Goal: Task Accomplishment & Management: Manage account settings

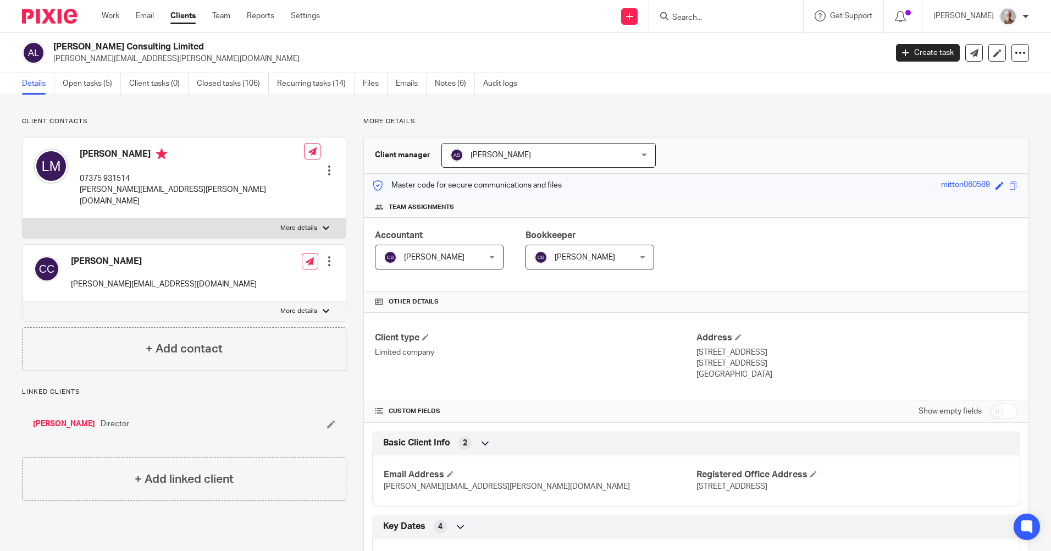
click at [710, 15] on input "Search" at bounding box center [720, 18] width 99 height 10
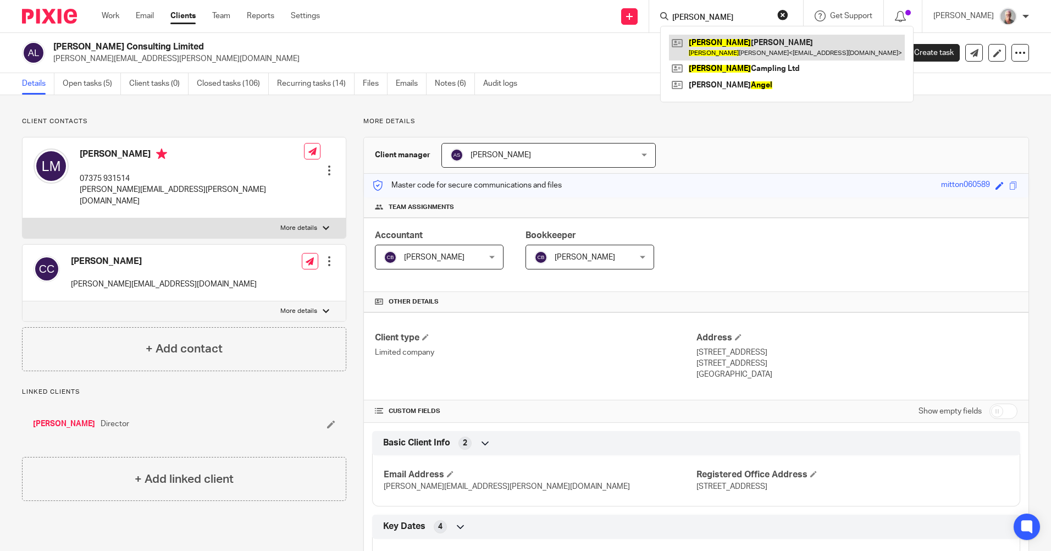
type input "angela"
click at [748, 45] on link at bounding box center [787, 47] width 236 height 25
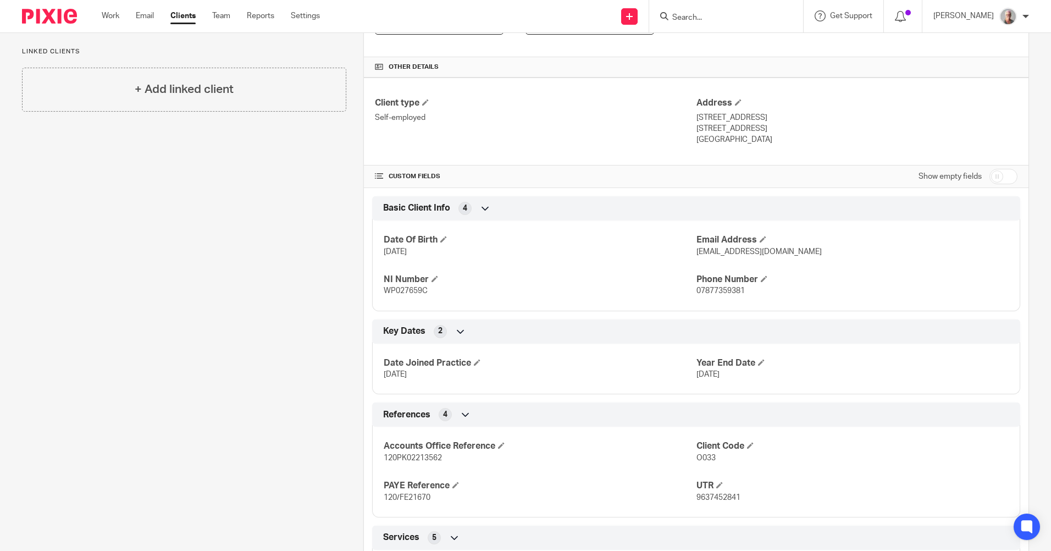
scroll to position [58, 0]
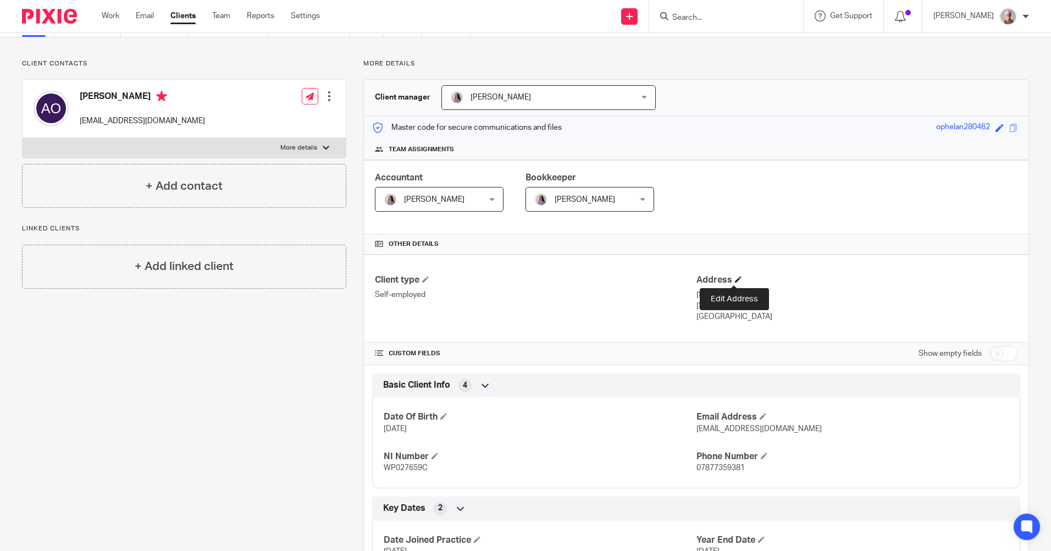
click at [735, 279] on span at bounding box center [738, 279] width 7 height 7
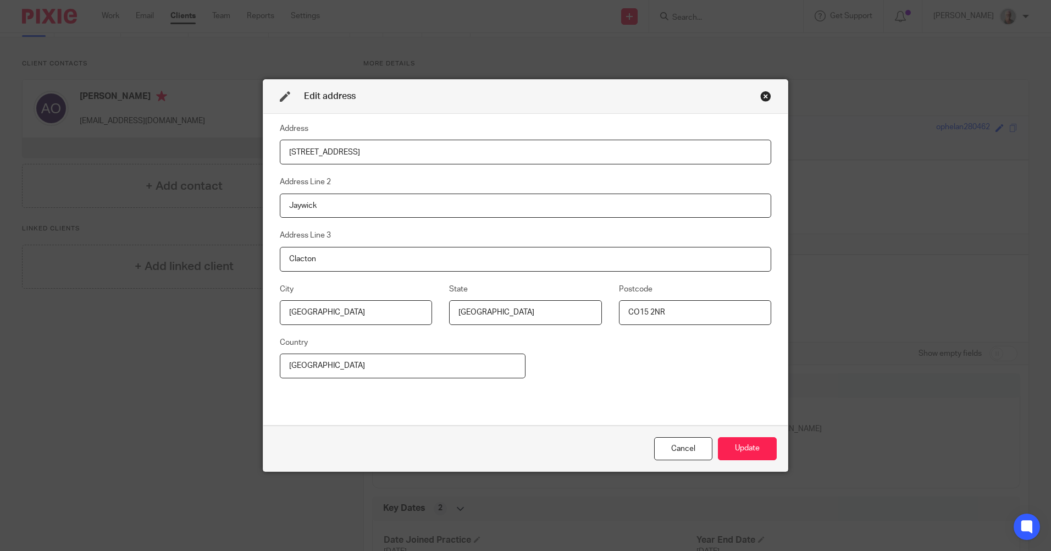
drag, startPoint x: 361, startPoint y: 150, endPoint x: 279, endPoint y: 153, distance: 82.0
click at [280, 153] on input "[STREET_ADDRESS]" at bounding box center [526, 152] width 492 height 25
type input "[STREET_ADDRESS]"
drag, startPoint x: 321, startPoint y: 206, endPoint x: 269, endPoint y: 208, distance: 51.7
click at [269, 208] on div "Address [STREET_ADDRESS] Address Line 2 Jaywick Address Line [STREET_ADDRESS]" at bounding box center [525, 270] width 525 height 312
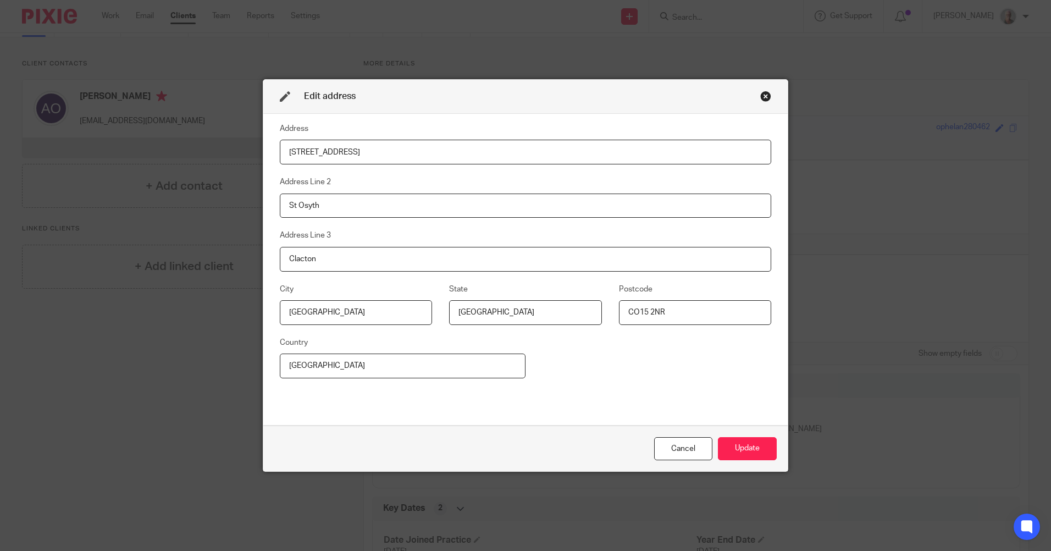
type input "St Osyth"
click at [185, 332] on div "Edit address Address [STREET_ADDRESS] Cancel Update" at bounding box center [525, 275] width 1051 height 551
drag, startPoint x: 316, startPoint y: 259, endPoint x: 260, endPoint y: 258, distance: 56.6
click at [263, 258] on div "Address [STREET_ADDRESS] Address Line [GEOGRAPHIC_DATA] Address Line [STREET_AD…" at bounding box center [525, 270] width 525 height 312
click at [479, 311] on input "[GEOGRAPHIC_DATA]" at bounding box center [525, 312] width 152 height 25
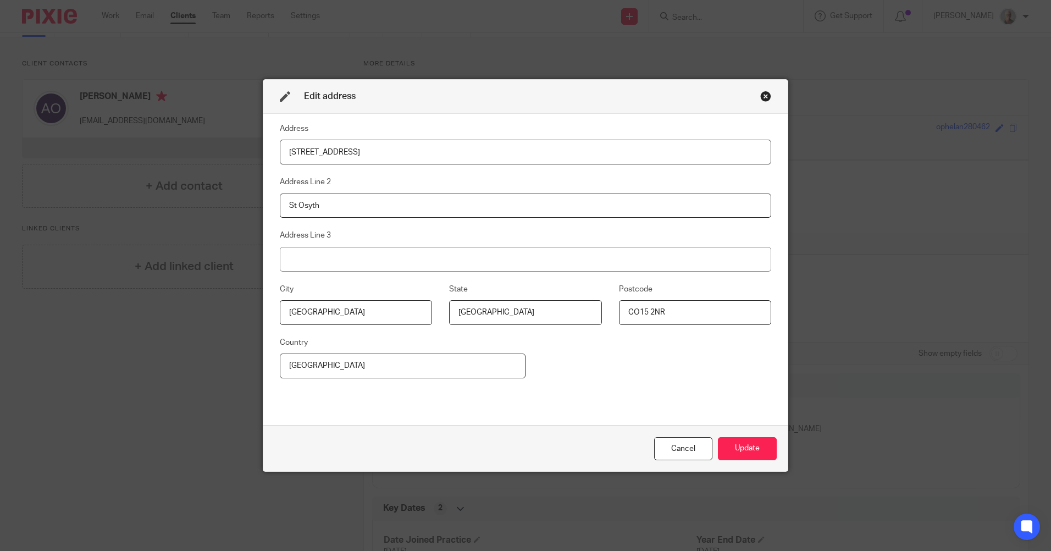
drag, startPoint x: 310, startPoint y: 312, endPoint x: 267, endPoint y: 312, distance: 42.9
click at [267, 312] on fieldset "City [GEOGRAPHIC_DATA]" at bounding box center [347, 304] width 169 height 42
type input "St Osyth"
drag, startPoint x: 661, startPoint y: 311, endPoint x: 613, endPoint y: 312, distance: 48.4
click at [614, 311] on fieldset "Postcode CO15 2NR" at bounding box center [686, 304] width 169 height 42
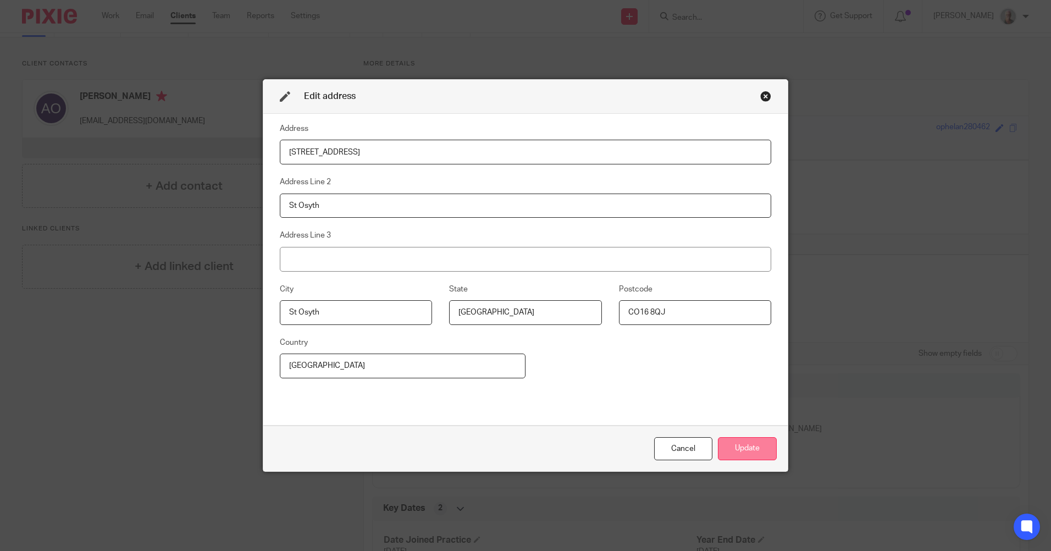
type input "CO16 8QJ"
click at [747, 450] on button "Update" at bounding box center [747, 449] width 59 height 24
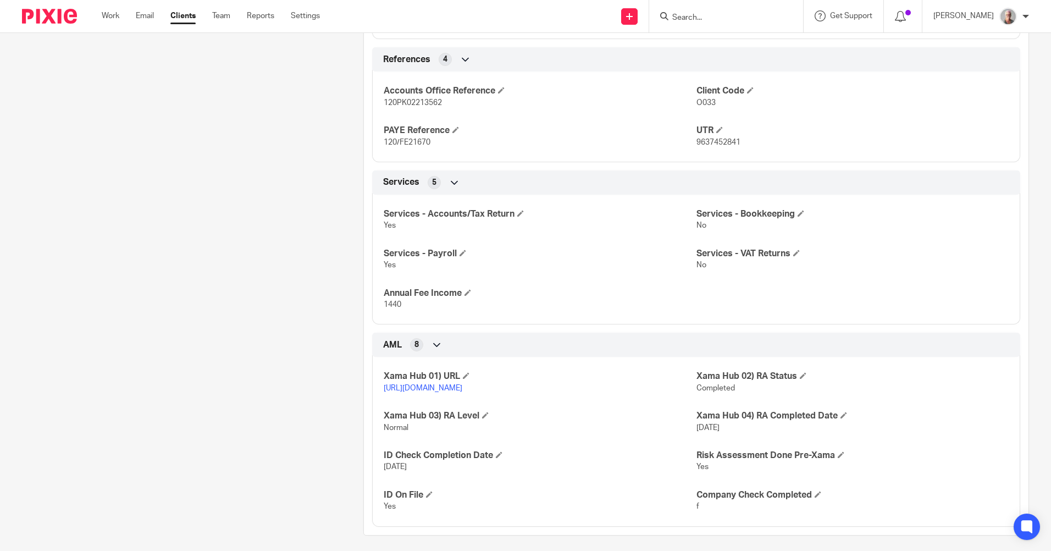
scroll to position [608, 0]
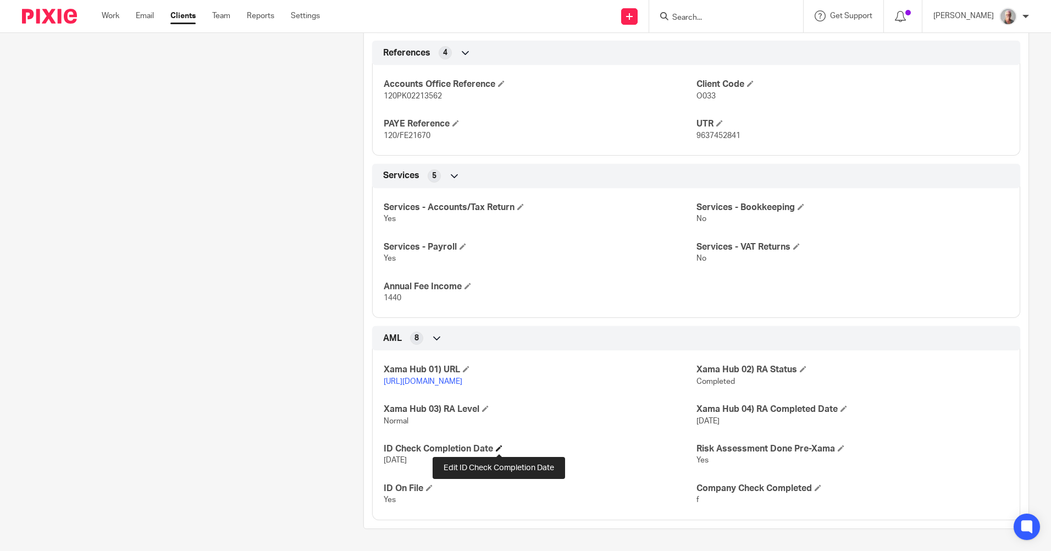
click at [500, 446] on span at bounding box center [499, 448] width 7 height 7
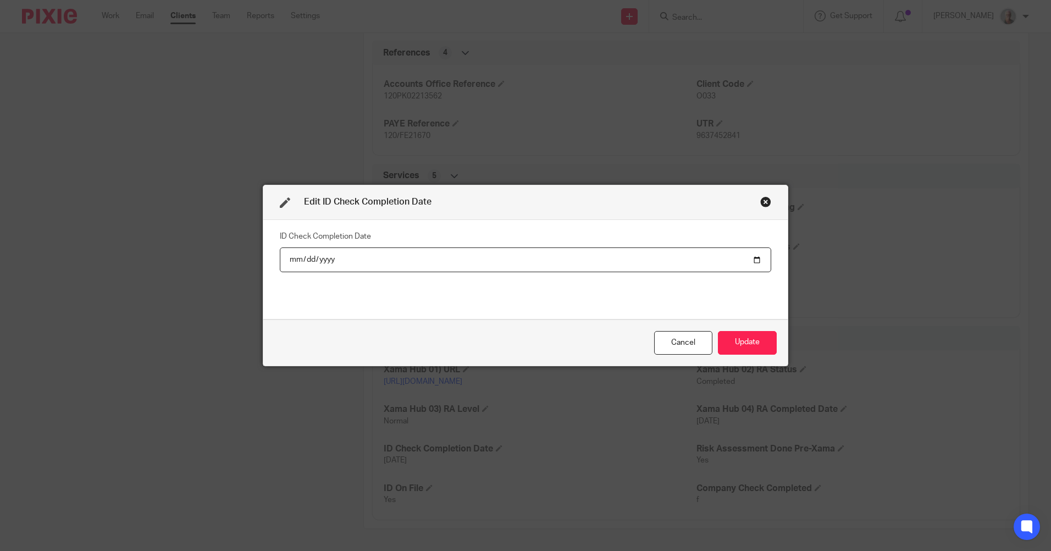
type input "[DATE]"
click at [744, 346] on button "Update" at bounding box center [747, 343] width 59 height 24
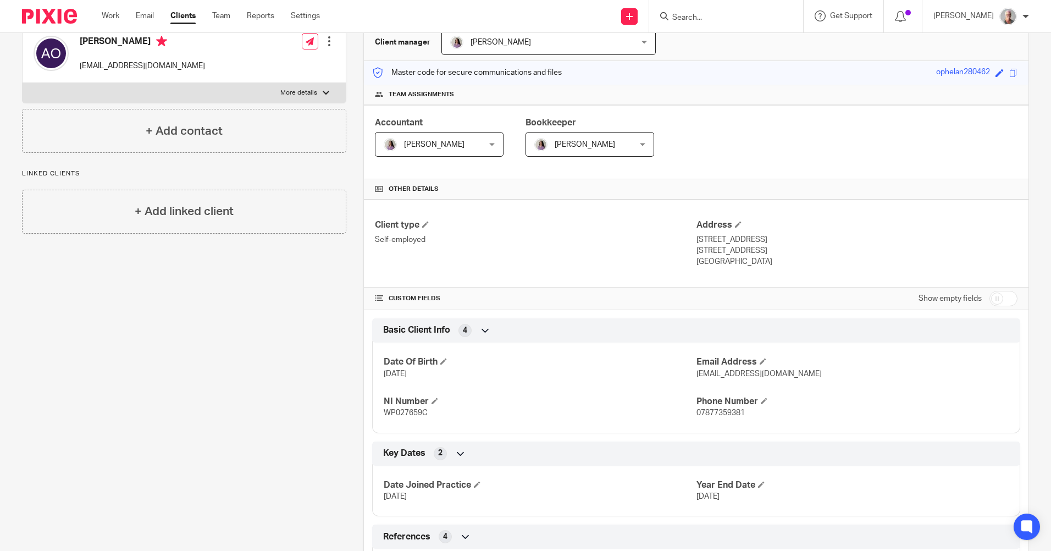
scroll to position [0, 0]
